Goal: Browse casually

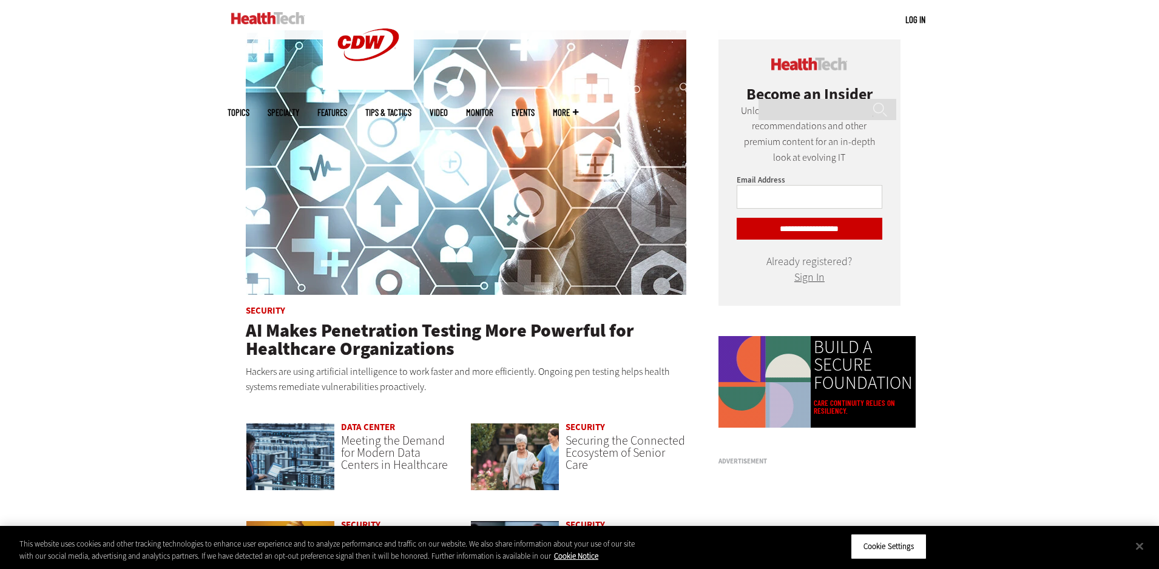
scroll to position [425, 0]
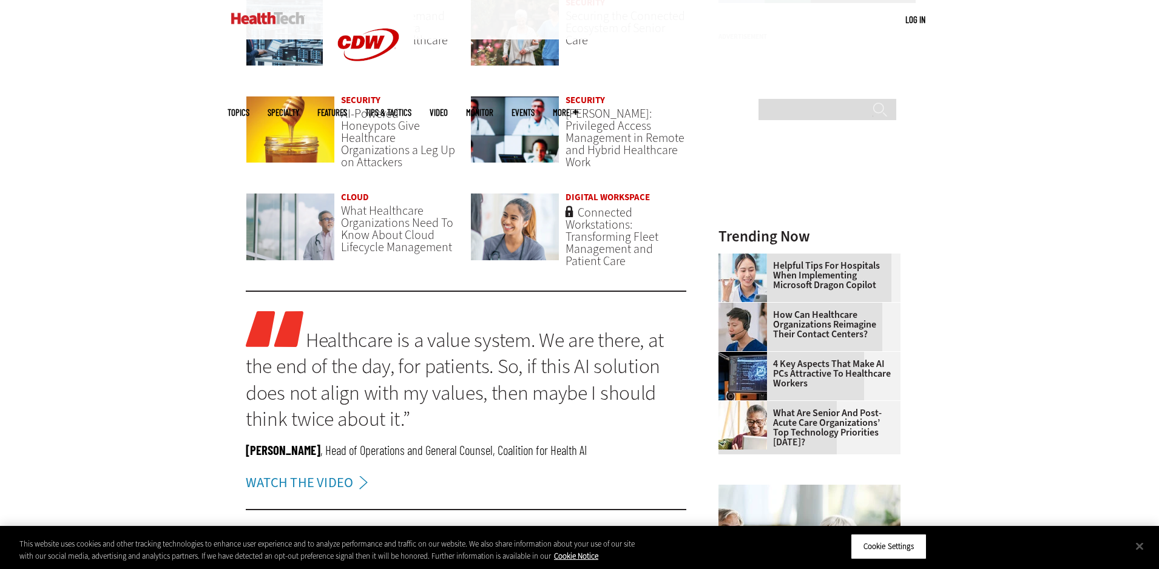
scroll to position [789, 0]
